Goal: Communication & Community: Connect with others

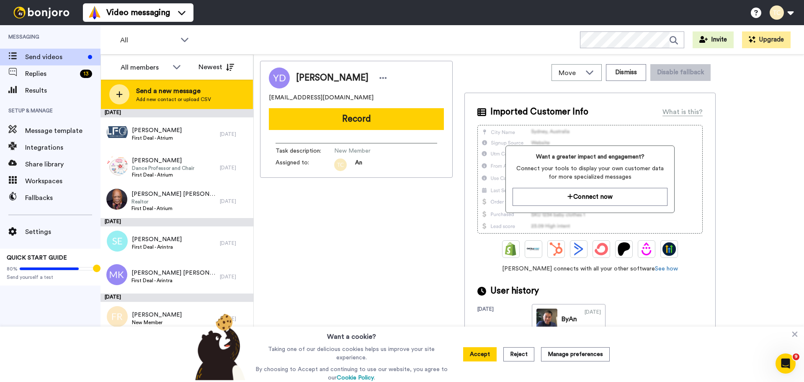
click at [132, 89] on div "Send a new message Add new contact or upload CSV" at bounding box center [177, 94] width 152 height 29
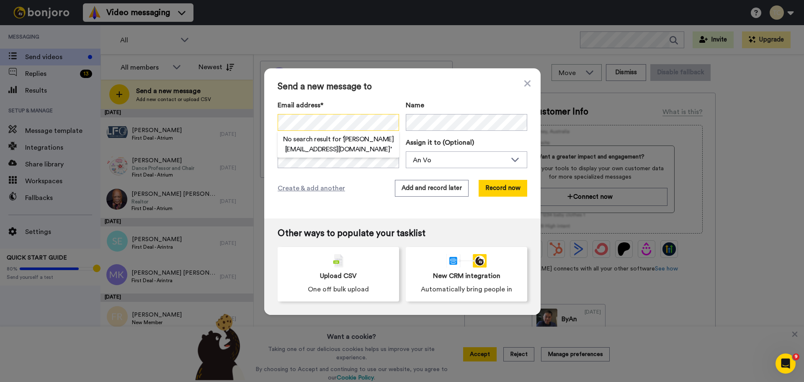
click at [248, 130] on div "Send a new message to Email address* No search result for ‘ [PERSON_NAME][EMAIL…" at bounding box center [402, 191] width 804 height 382
click at [297, 145] on h2 "No search result for ‘ [PERSON_NAME][EMAIL_ADDRESS][DOMAIN_NAME] ’" at bounding box center [338, 144] width 121 height 20
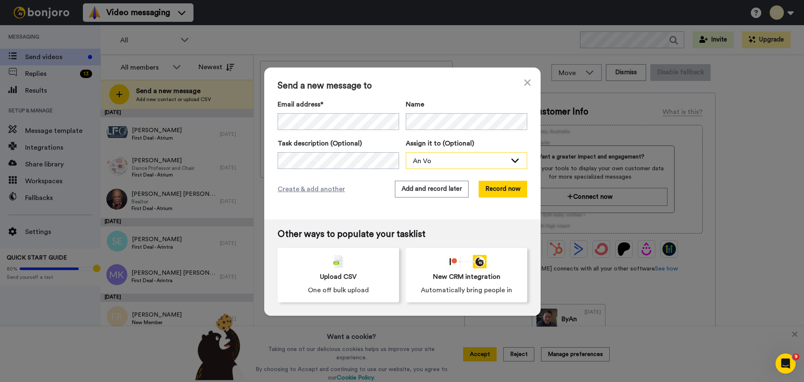
click at [427, 161] on div "An Vo" at bounding box center [460, 161] width 94 height 10
click at [430, 193] on span "Stew [PERSON_NAME]" at bounding box center [443, 192] width 75 height 8
click at [432, 188] on button "Add and record later" at bounding box center [432, 189] width 74 height 17
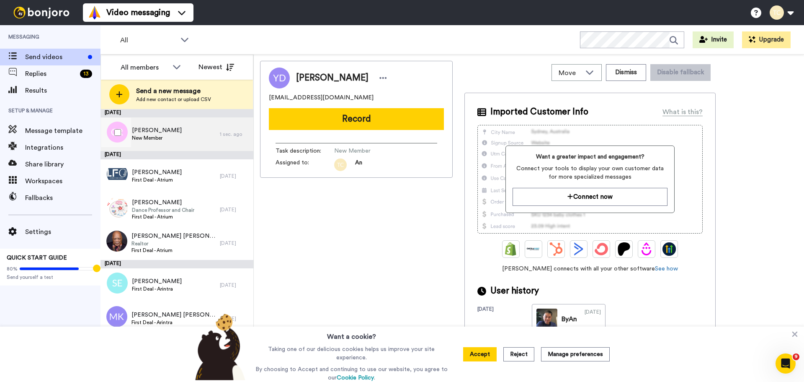
click at [166, 137] on span "New Member" at bounding box center [157, 137] width 50 height 7
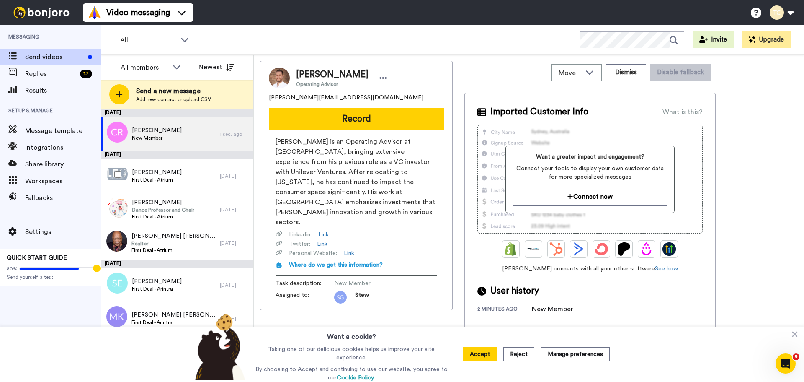
drag, startPoint x: 175, startPoint y: 171, endPoint x: 179, endPoint y: 153, distance: 18.8
click at [175, 171] on div "[PERSON_NAME] First Deal - Atrium" at bounding box center [160, 176] width 119 height 34
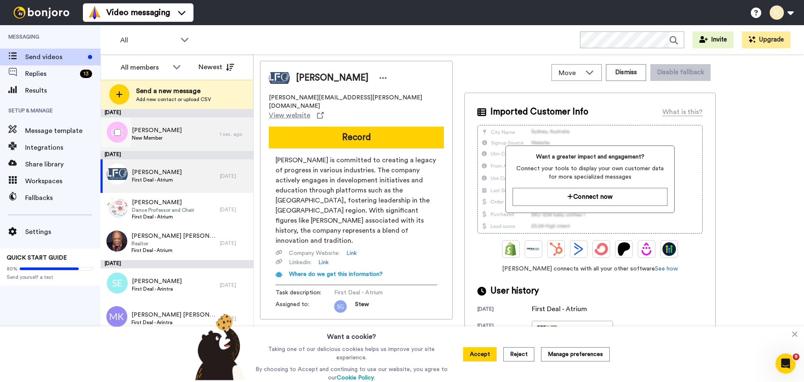
click at [178, 135] on span "New Member" at bounding box center [157, 137] width 50 height 7
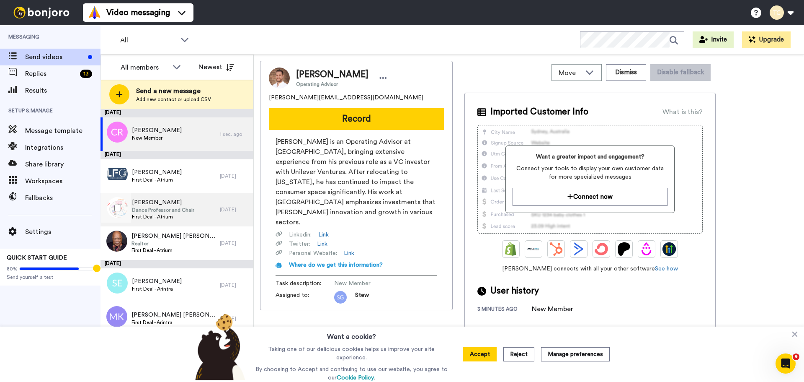
click at [178, 206] on span "[PERSON_NAME]" at bounding box center [163, 202] width 62 height 8
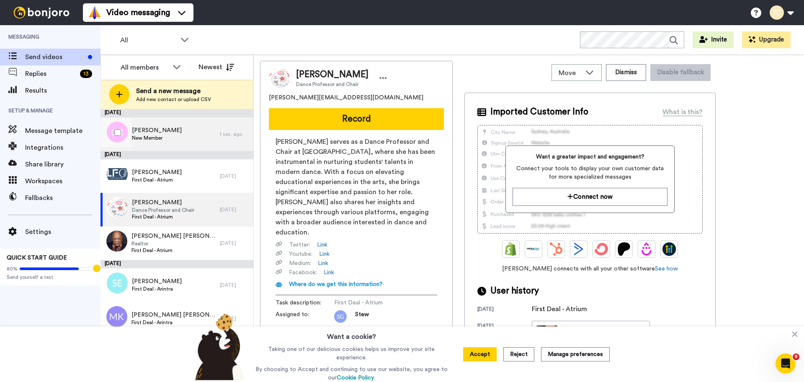
click at [166, 134] on span "[PERSON_NAME]" at bounding box center [157, 130] width 50 height 8
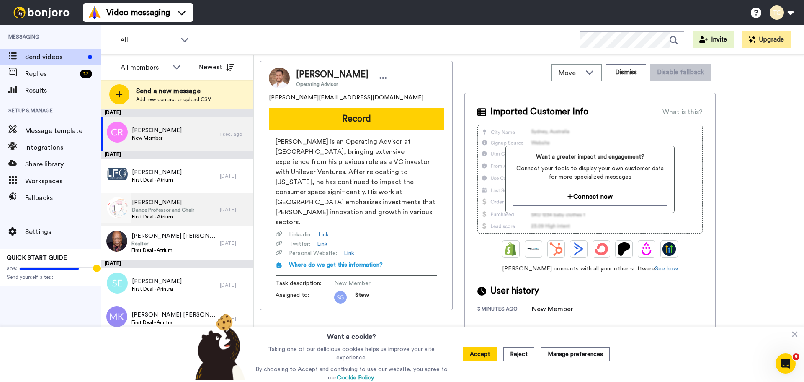
click at [142, 208] on span "Dance Professor and Chair" at bounding box center [163, 210] width 62 height 7
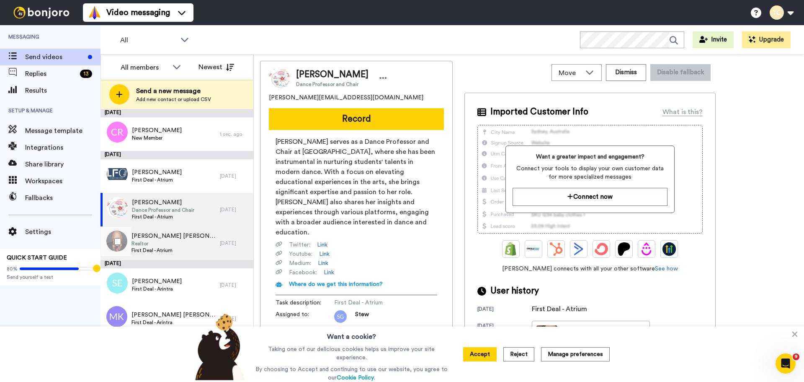
click at [153, 245] on span "Realtor" at bounding box center [174, 243] width 84 height 7
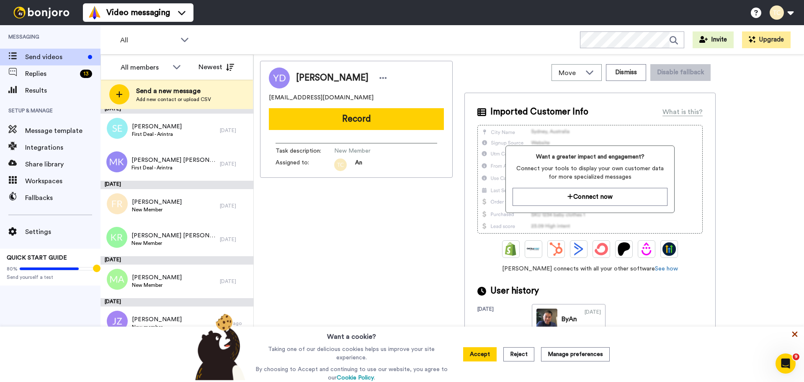
click at [793, 334] on icon at bounding box center [795, 333] width 5 height 5
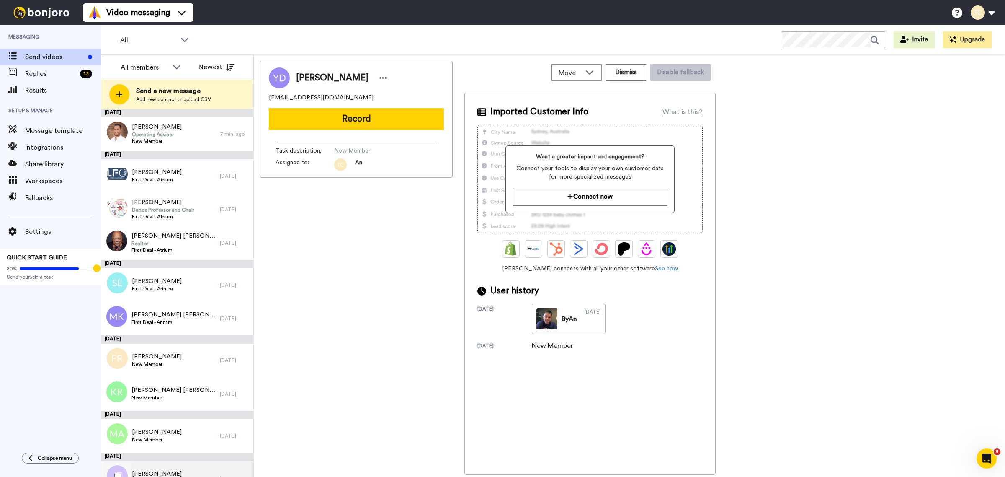
click at [156, 381] on div "[PERSON_NAME] New member" at bounding box center [160, 478] width 119 height 34
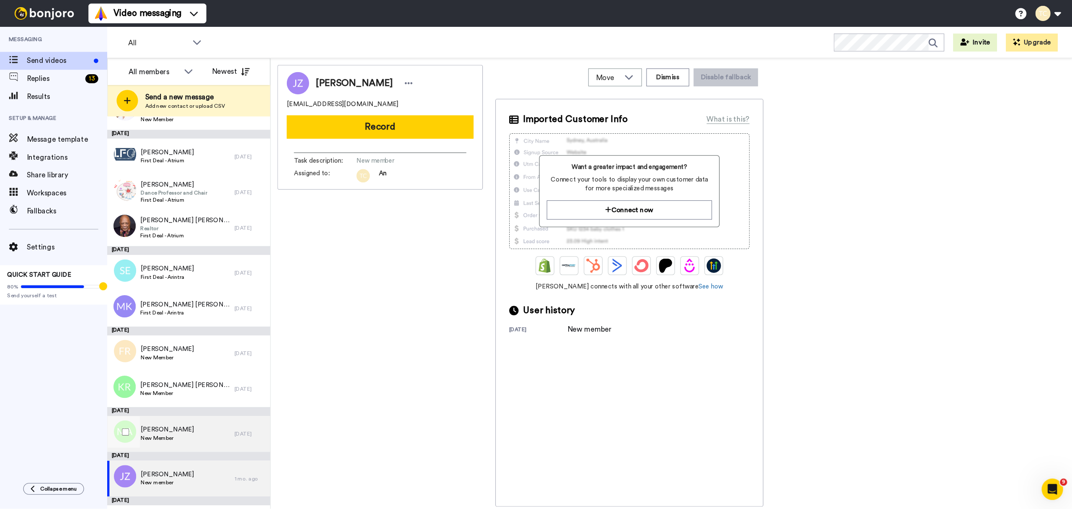
scroll to position [59, 0]
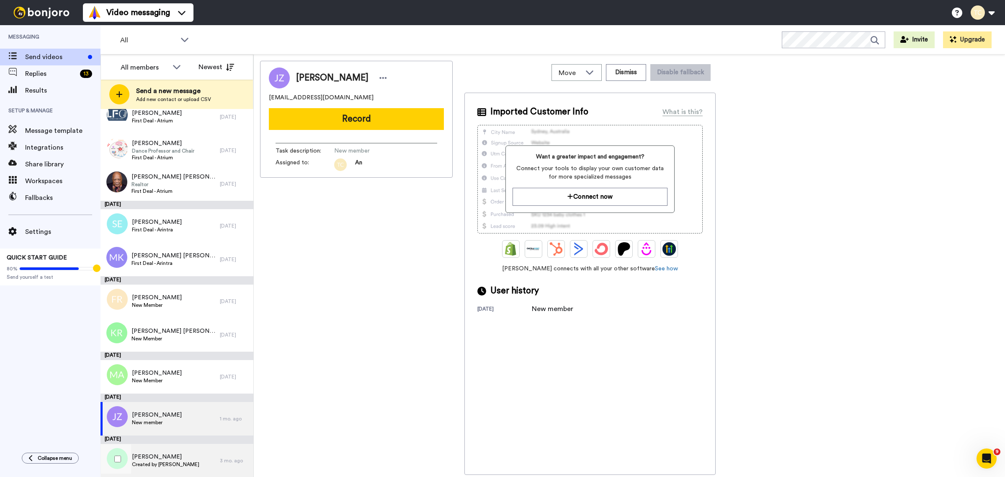
click at [164, 381] on span "Created by [PERSON_NAME]" at bounding box center [165, 464] width 67 height 7
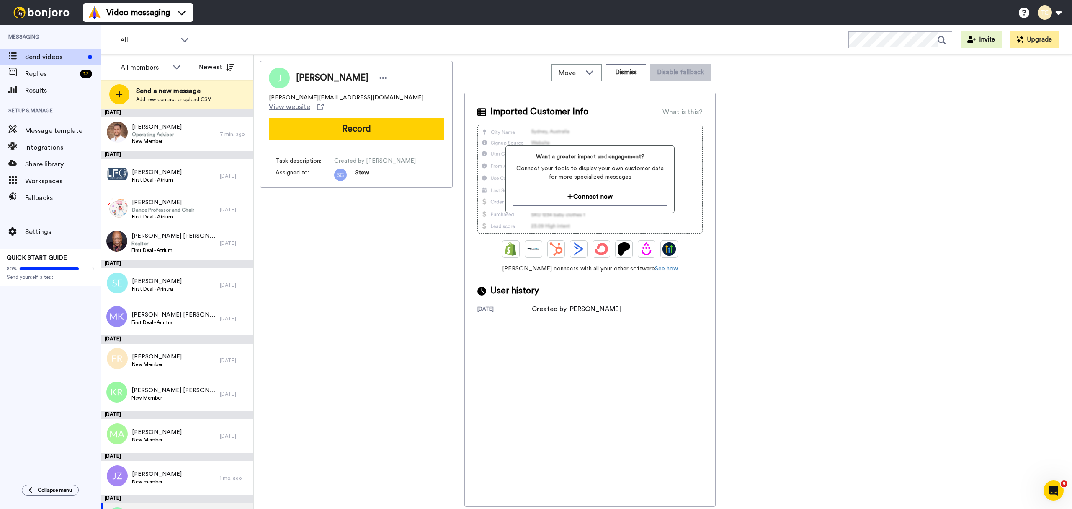
click at [326, 363] on div "John john@aluart.net View website Record Task description : Created by Stew Gly…" at bounding box center [356, 284] width 193 height 446
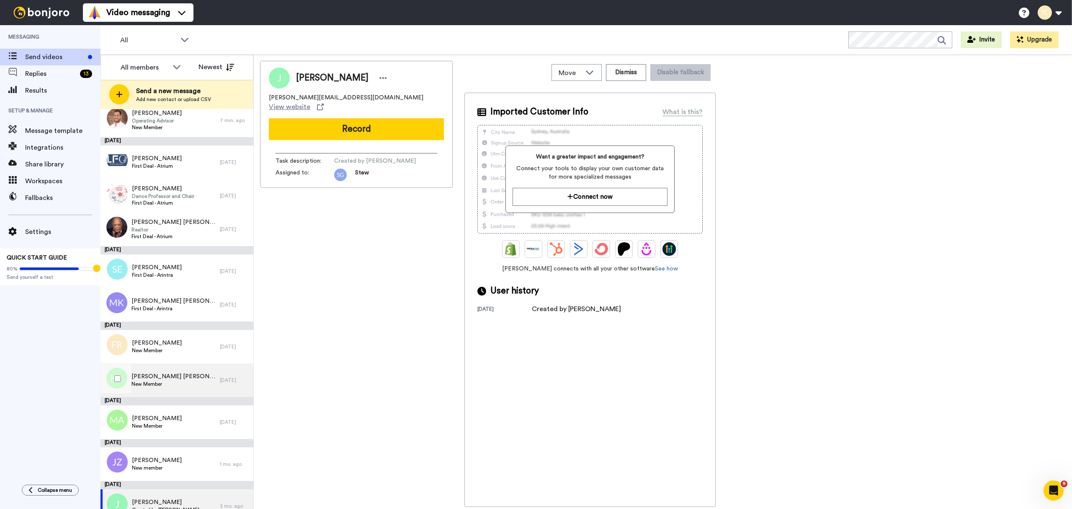
scroll to position [27, 0]
